Goal: Transaction & Acquisition: Purchase product/service

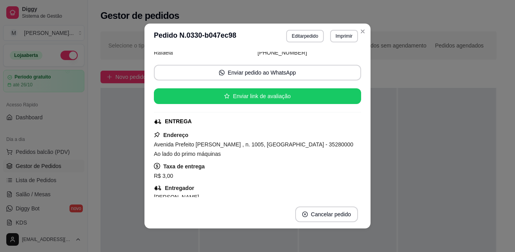
scroll to position [24, 0]
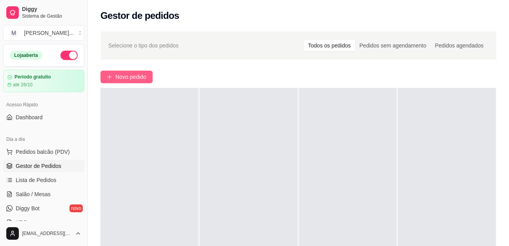
click at [103, 81] on button "Novo pedido" at bounding box center [126, 77] width 52 height 13
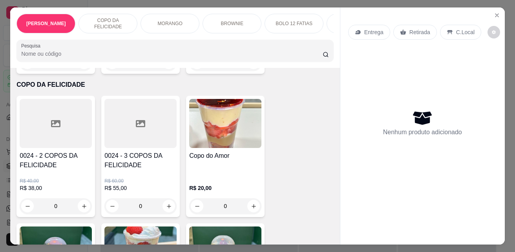
scroll to position [196, 0]
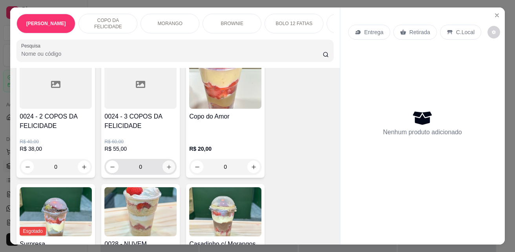
click at [169, 170] on icon "increase-product-quantity" at bounding box center [169, 167] width 6 height 6
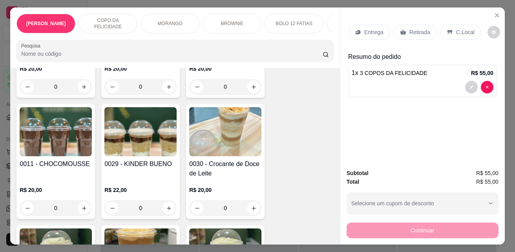
scroll to position [353, 0]
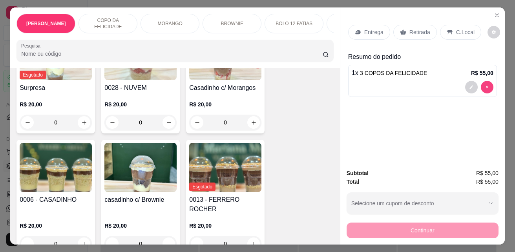
type input "0"
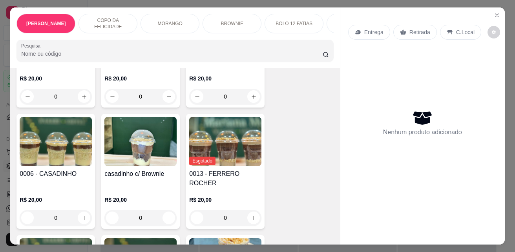
scroll to position [392, 0]
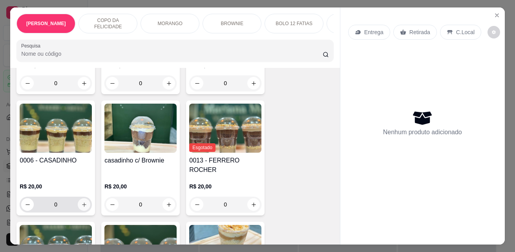
click at [83, 202] on icon "increase-product-quantity" at bounding box center [84, 205] width 6 height 6
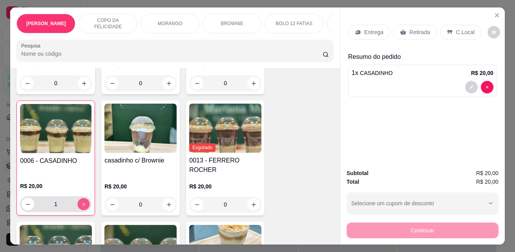
click at [83, 201] on icon "increase-product-quantity" at bounding box center [84, 204] width 6 height 6
type input "2"
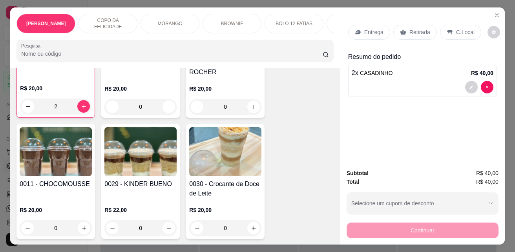
scroll to position [509, 0]
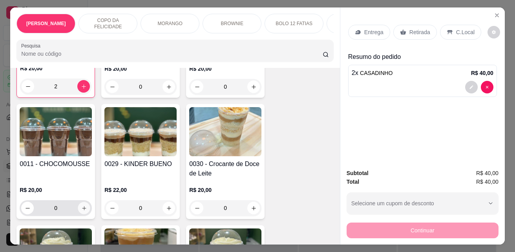
click at [82, 205] on icon "increase-product-quantity" at bounding box center [84, 208] width 6 height 6
type input "1"
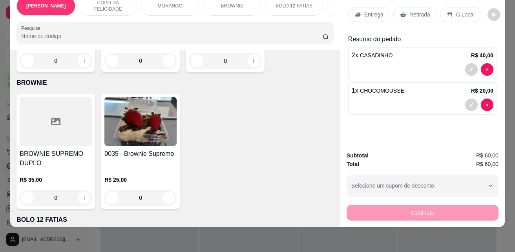
scroll to position [1255, 0]
click at [166, 195] on icon "increase-product-quantity" at bounding box center [169, 198] width 6 height 6
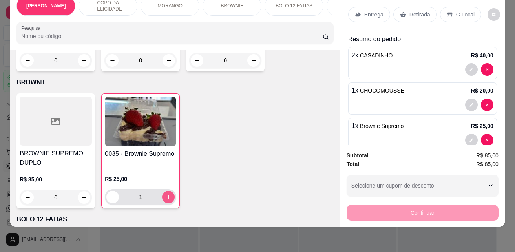
click at [166, 194] on icon "increase-product-quantity" at bounding box center [169, 197] width 6 height 6
type input "2"
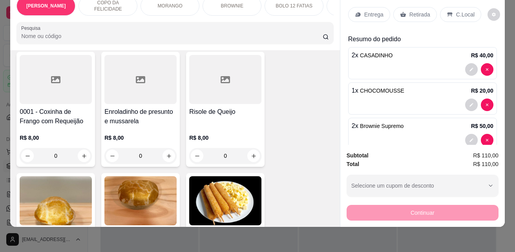
scroll to position [1726, 0]
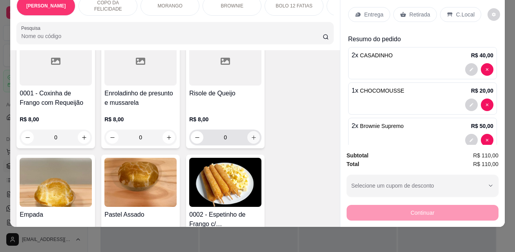
click at [252, 132] on button "increase-product-quantity" at bounding box center [253, 137] width 13 height 13
type input "2"
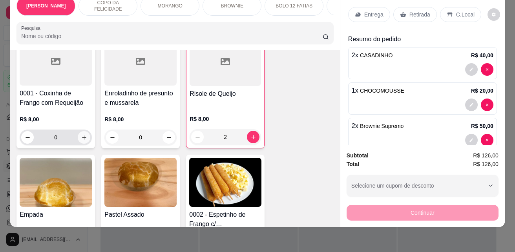
click at [81, 135] on icon "increase-product-quantity" at bounding box center [84, 138] width 6 height 6
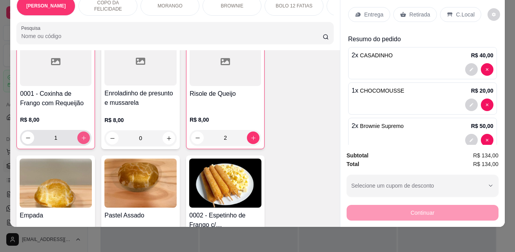
type input "1"
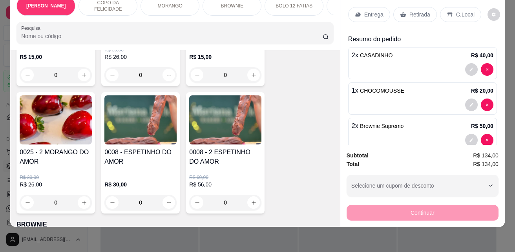
scroll to position [1138, 0]
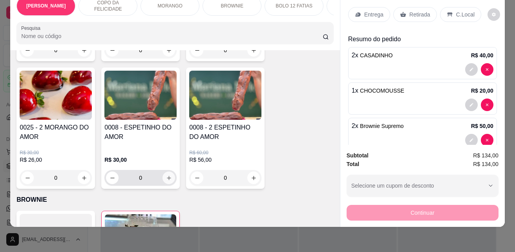
click at [166, 175] on icon "increase-product-quantity" at bounding box center [169, 178] width 6 height 6
type input "1"
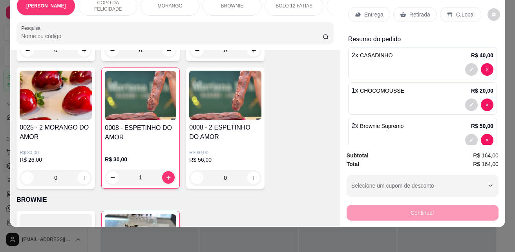
click at [456, 11] on p "C.Local" at bounding box center [465, 15] width 18 height 8
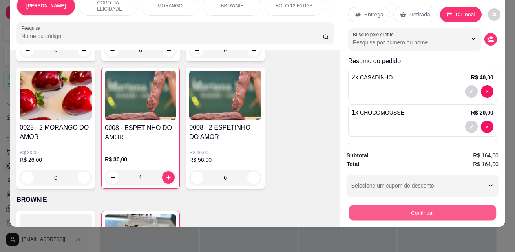
click at [446, 210] on button "Continuar" at bounding box center [422, 212] width 147 height 15
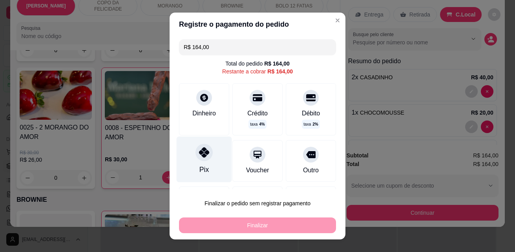
click at [199, 166] on div "Pix" at bounding box center [203, 169] width 9 height 10
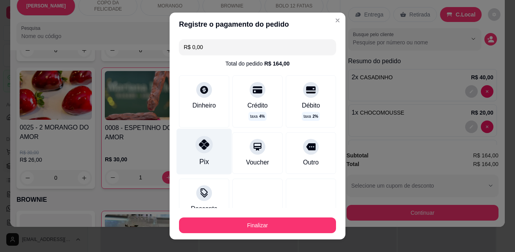
type input "R$ 0,00"
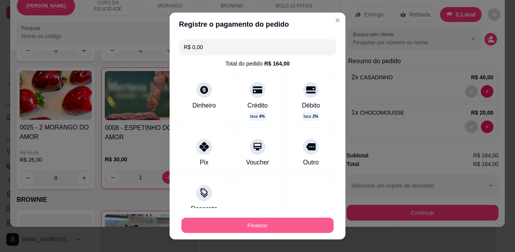
click at [277, 224] on button "Finalizar" at bounding box center [257, 225] width 152 height 15
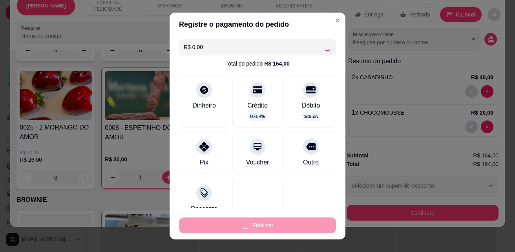
type input "0"
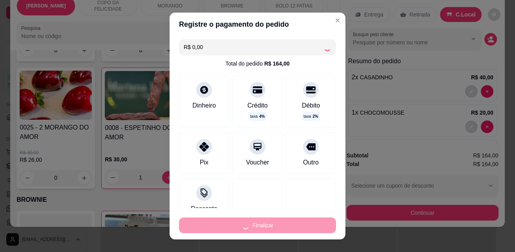
type input "0"
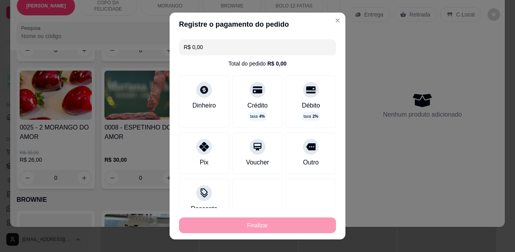
type input "-R$ 164,00"
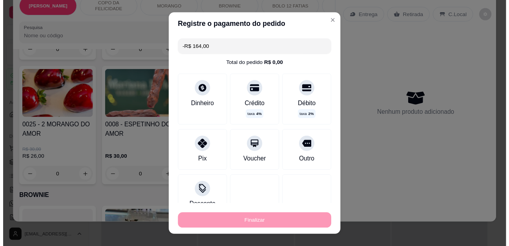
scroll to position [1137, 0]
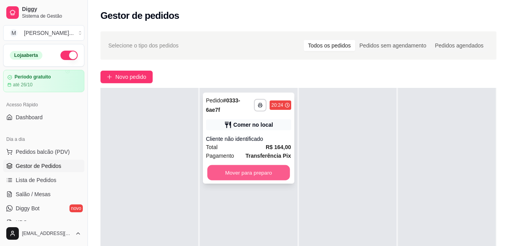
click at [268, 173] on button "Mover para preparo" at bounding box center [248, 172] width 82 height 15
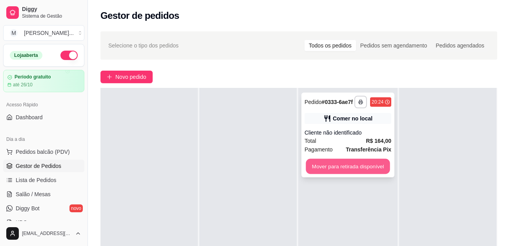
click at [349, 168] on button "Mover para retirada disponível" at bounding box center [348, 166] width 84 height 15
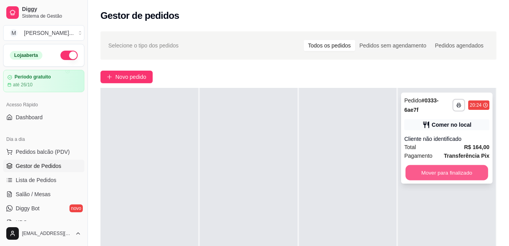
click at [443, 171] on button "Mover para finalizado" at bounding box center [447, 172] width 82 height 15
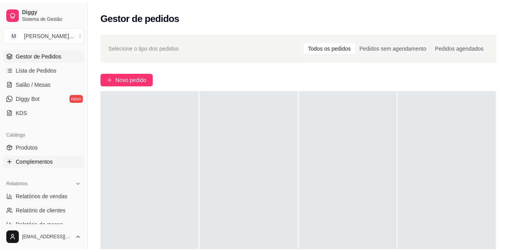
scroll to position [157, 0]
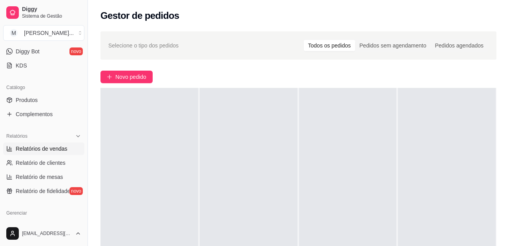
click at [54, 150] on span "Relatórios de vendas" at bounding box center [42, 149] width 52 height 8
select select "ALL"
select select "0"
